Goal: Use online tool/utility: Utilize a website feature to perform a specific function

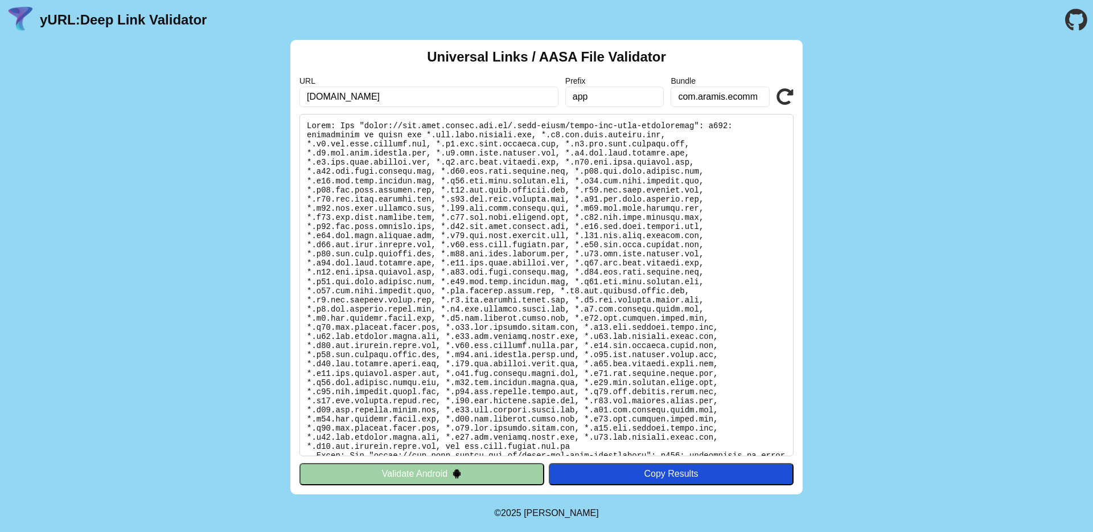
click at [382, 106] on input "[DOMAIN_NAME]" at bounding box center [428, 97] width 259 height 20
click at [635, 98] on input "app" at bounding box center [614, 97] width 99 height 20
click at [788, 88] on icon at bounding box center [784, 96] width 17 height 17
click at [786, 90] on icon at bounding box center [784, 96] width 17 height 17
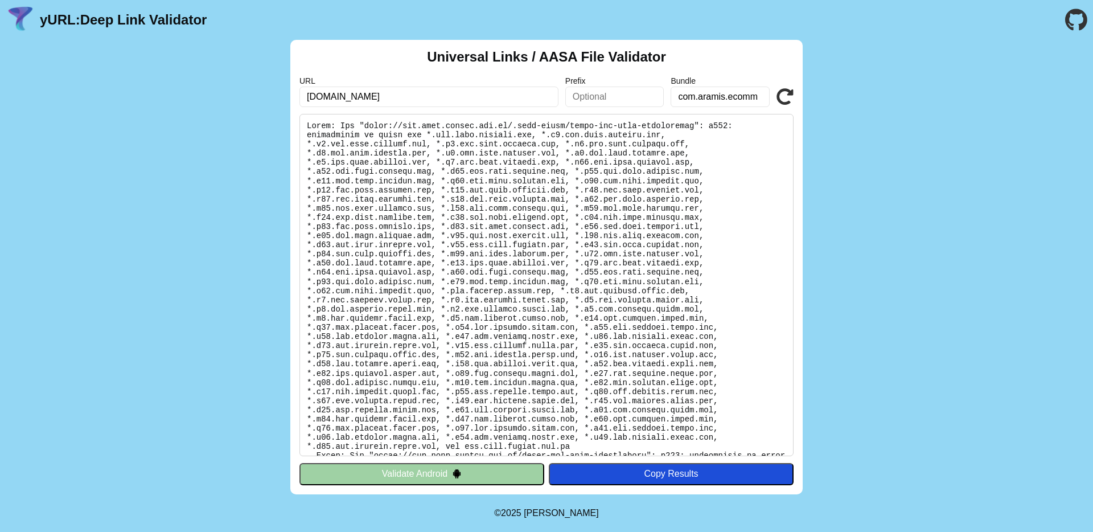
click at [786, 90] on icon at bounding box center [784, 96] width 17 height 17
click at [781, 92] on icon at bounding box center [784, 96] width 17 height 17
